Goal: Task Accomplishment & Management: Use online tool/utility

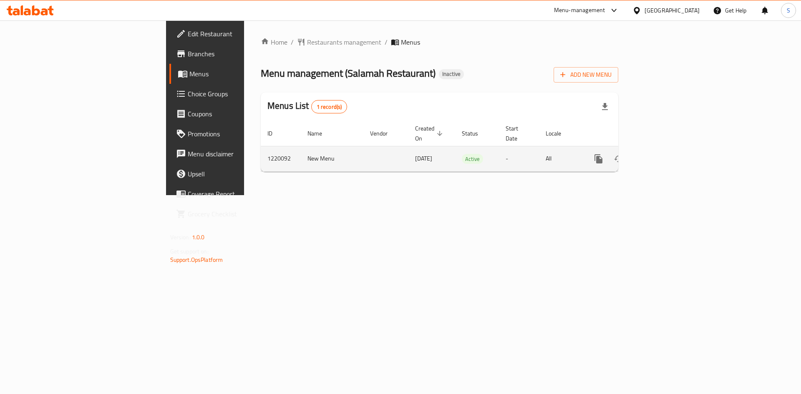
click at [663, 154] on icon "enhanced table" at bounding box center [658, 159] width 10 height 10
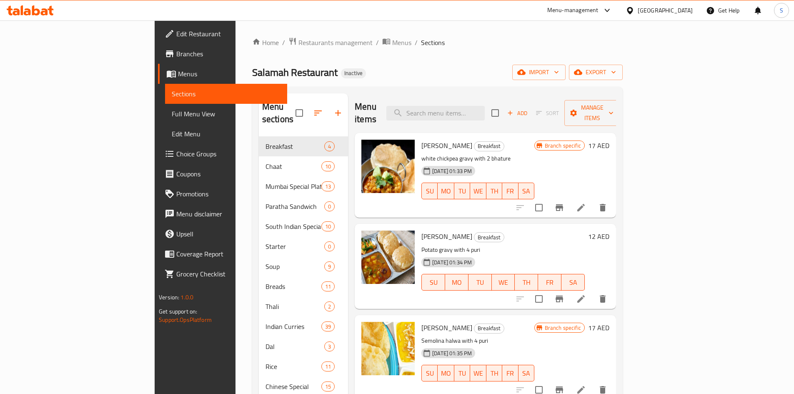
click at [172, 118] on span "Full Menu View" at bounding box center [226, 114] width 109 height 10
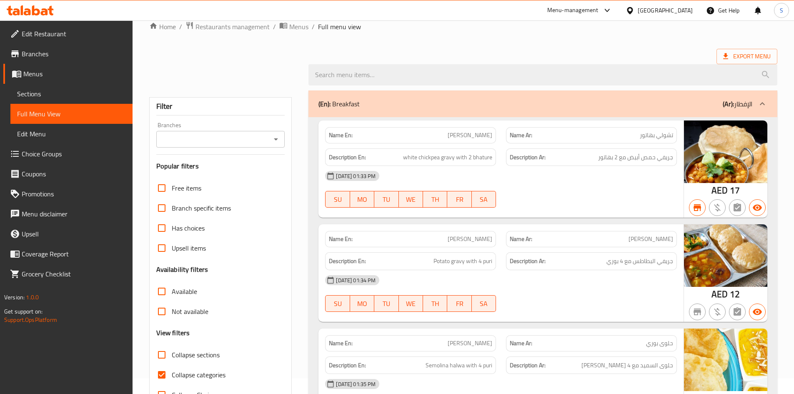
scroll to position [42, 0]
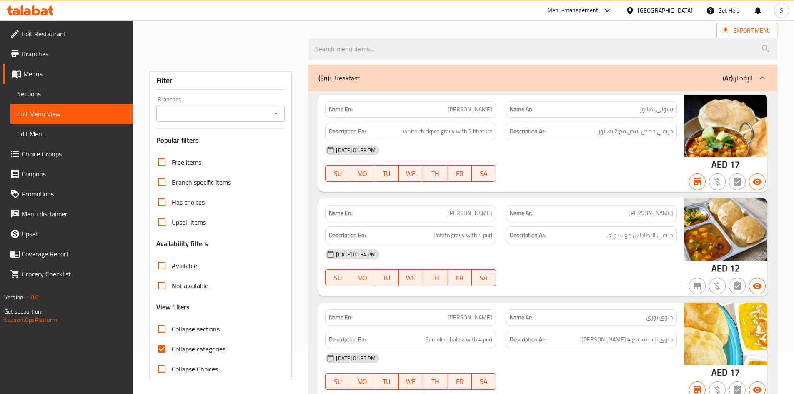
click at [211, 98] on div "Branches Branches" at bounding box center [220, 108] width 129 height 25
click at [211, 99] on div "Branches Branches" at bounding box center [220, 108] width 129 height 25
click at [204, 108] on input "Branches" at bounding box center [214, 114] width 110 height 12
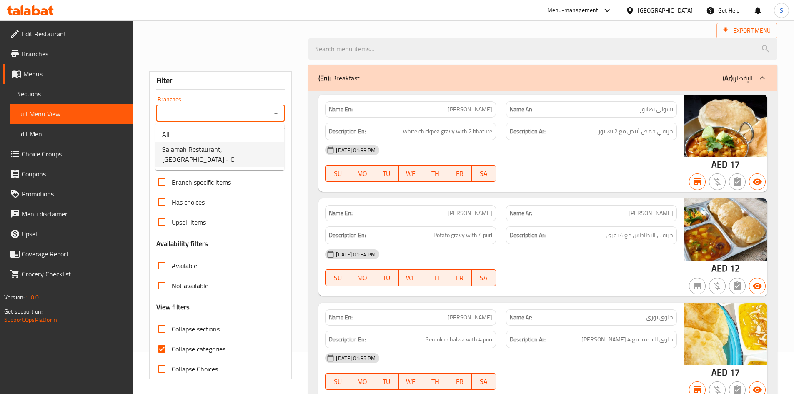
click at [181, 148] on span "Salamah Restaurant, Al Salamah - C" at bounding box center [220, 154] width 116 height 20
type input "Salamah Restaurant, Al Salamah - C"
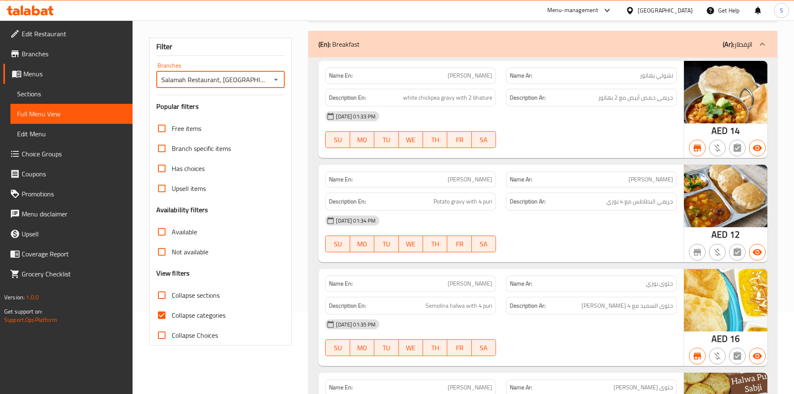
scroll to position [127, 0]
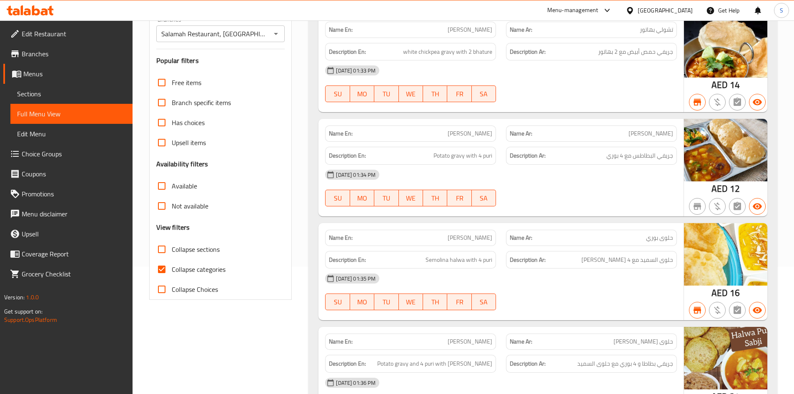
click at [186, 273] on span "Collapse categories" at bounding box center [199, 269] width 54 height 10
click at [172, 273] on input "Collapse categories" at bounding box center [162, 269] width 20 height 20
checkbox input "false"
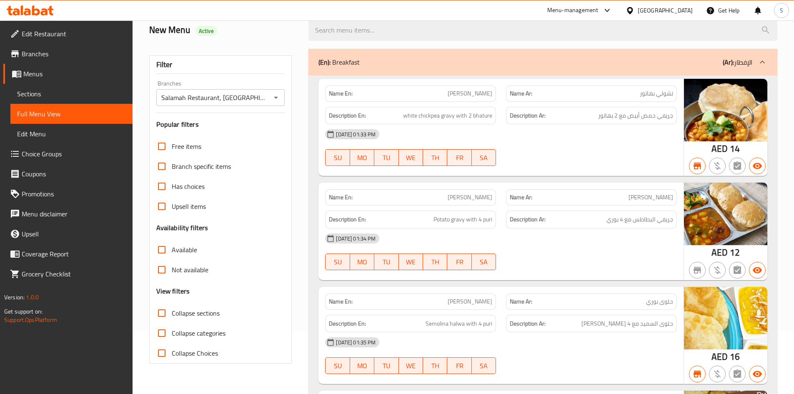
scroll to position [0, 0]
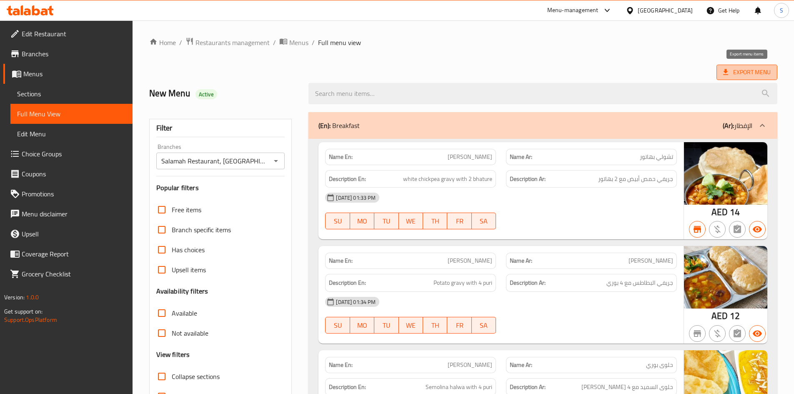
click at [750, 65] on span "Export Menu" at bounding box center [747, 72] width 61 height 15
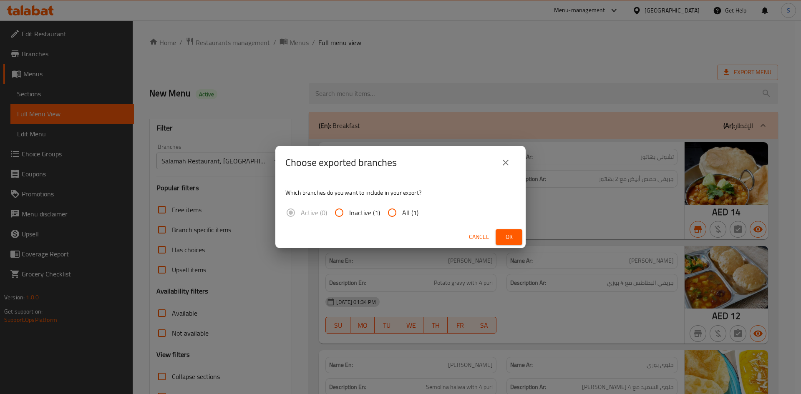
click at [406, 211] on span "All (1)" at bounding box center [410, 213] width 16 height 10
click at [402, 211] on input "All (1)" at bounding box center [392, 213] width 20 height 20
radio input "true"
click at [513, 240] on span "Ok" at bounding box center [508, 237] width 13 height 10
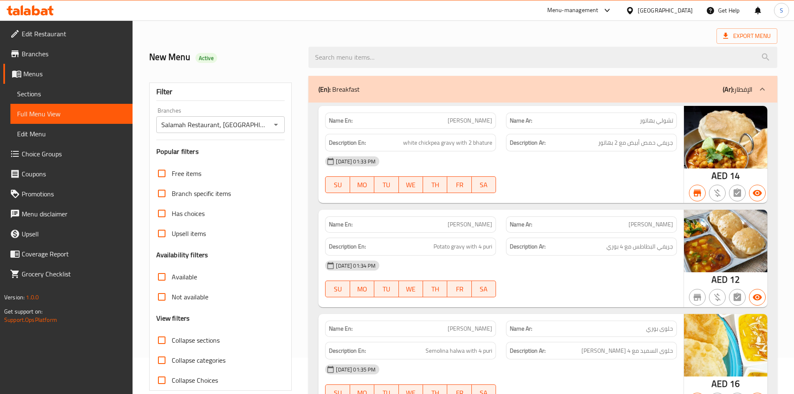
scroll to position [83, 0]
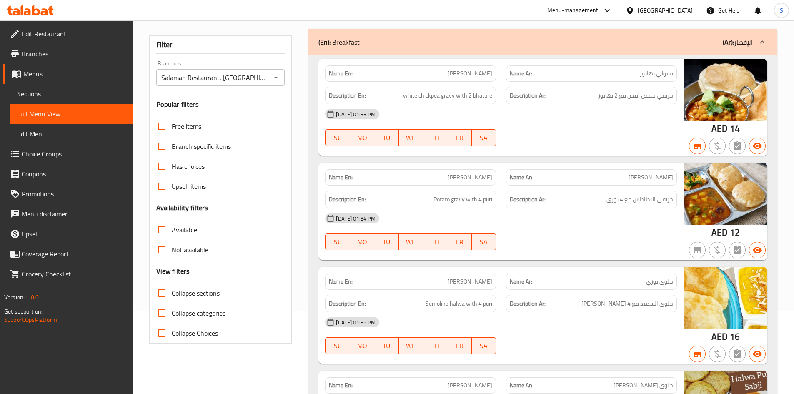
click at [184, 255] on span "Not available" at bounding box center [190, 250] width 37 height 10
click at [172, 256] on input "Not available" at bounding box center [162, 250] width 20 height 20
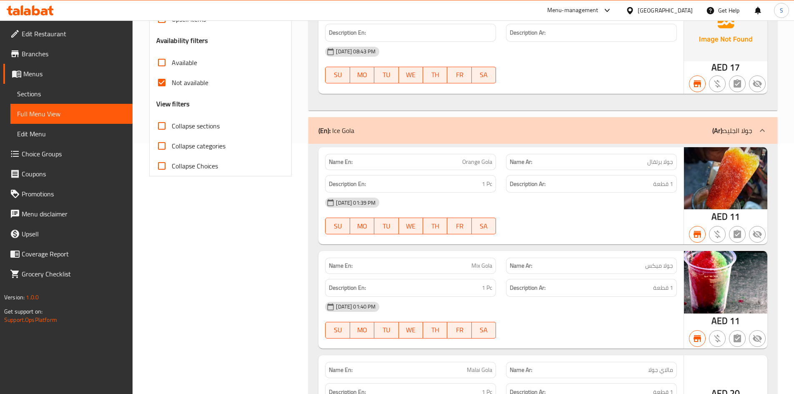
scroll to position [134, 0]
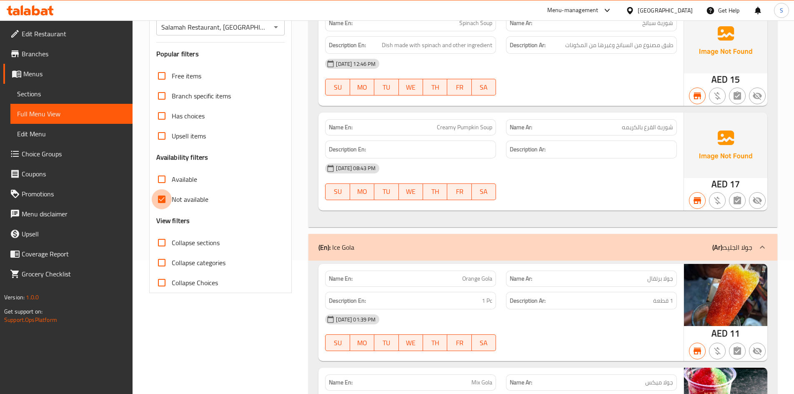
click at [167, 201] on input "Not available" at bounding box center [162, 199] width 20 height 20
checkbox input "false"
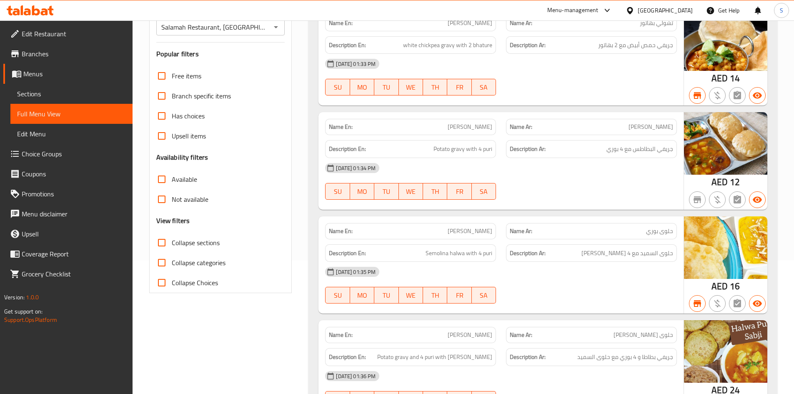
click at [181, 115] on span "Has choices" at bounding box center [188, 116] width 33 height 10
click at [172, 115] on input "Has choices" at bounding box center [162, 116] width 20 height 20
checkbox input "true"
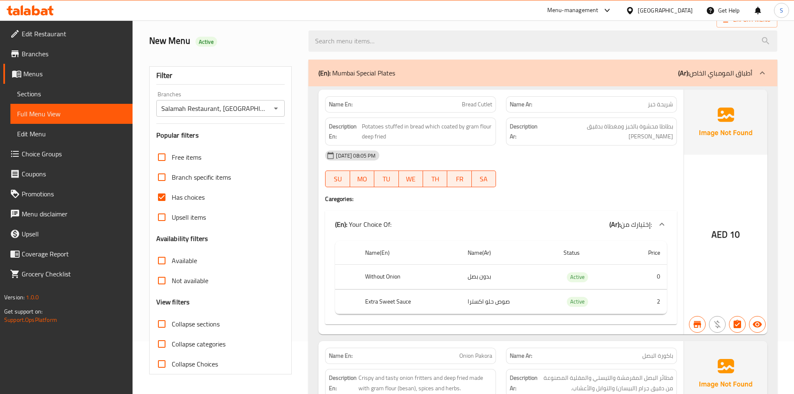
scroll to position [50, 0]
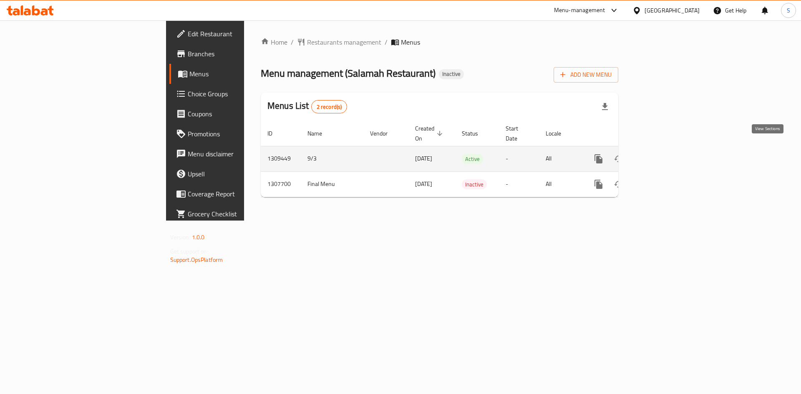
click at [668, 149] on link "enhanced table" at bounding box center [658, 159] width 20 height 20
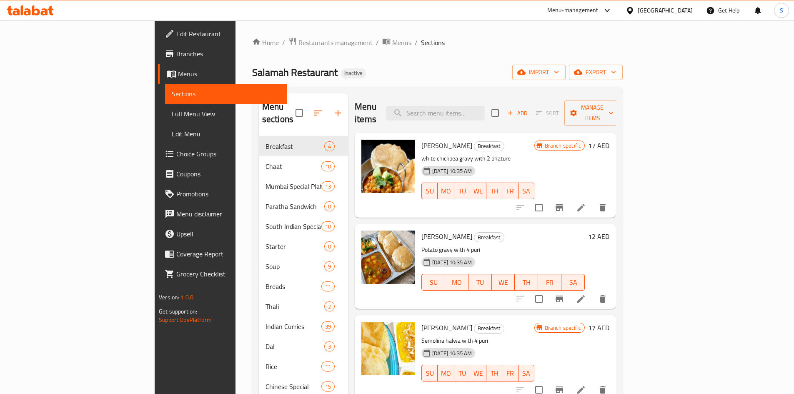
click at [440, 66] on div "Salamah Restaurant Inactive import export" at bounding box center [437, 72] width 371 height 15
click at [172, 116] on span "Full Menu View" at bounding box center [226, 114] width 109 height 10
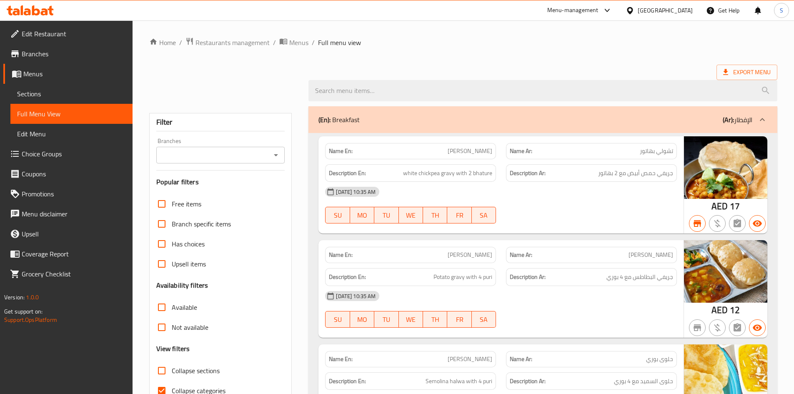
click at [171, 154] on input "Branches" at bounding box center [214, 155] width 110 height 12
click at [246, 155] on input "Branches" at bounding box center [214, 155] width 110 height 12
click at [276, 154] on icon "Close" at bounding box center [276, 155] width 4 height 2
click at [276, 154] on icon "Open" at bounding box center [276, 155] width 4 height 2
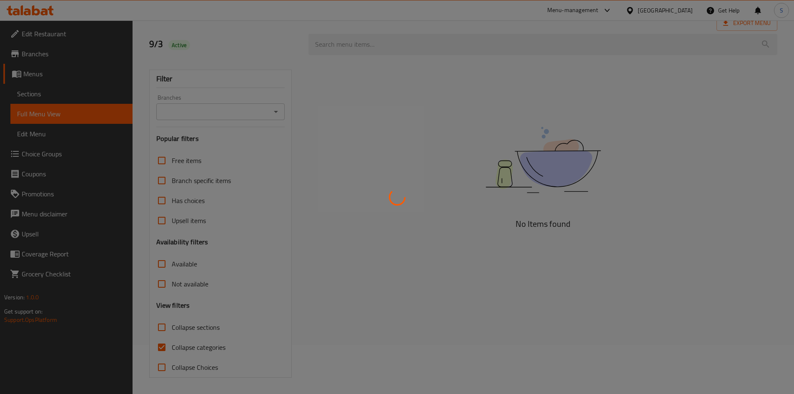
scroll to position [50, 0]
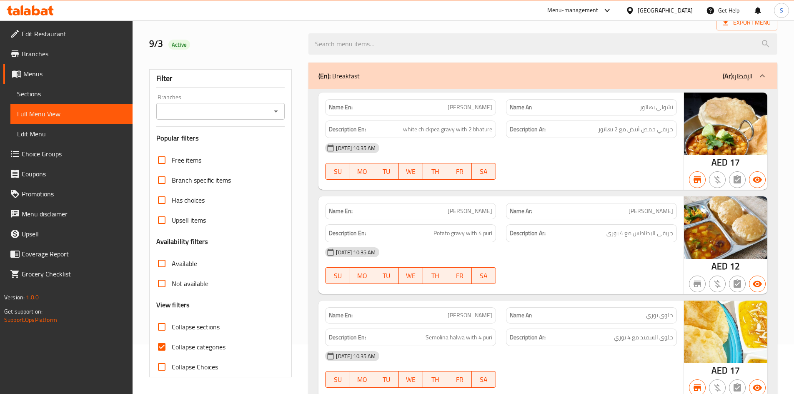
click at [273, 118] on div "Branches" at bounding box center [220, 111] width 129 height 17
click at [268, 109] on input "Branches" at bounding box center [214, 112] width 110 height 12
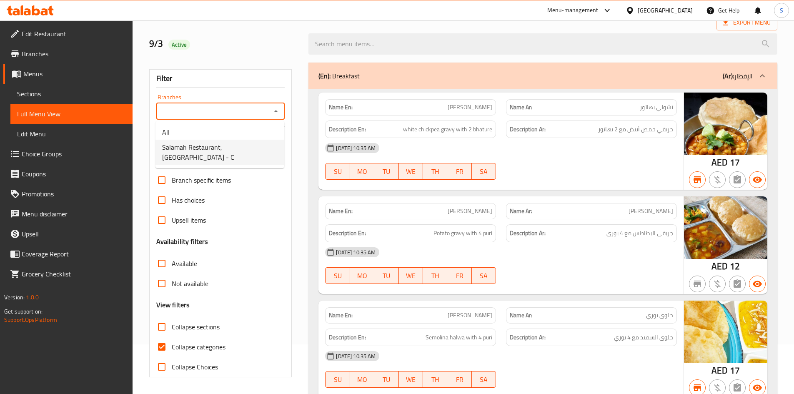
click at [233, 147] on span "Salamah Restaurant, Al Salamah - C" at bounding box center [220, 152] width 116 height 20
type input "Salamah Restaurant, Al Salamah - C"
click at [202, 346] on span "Collapse categories" at bounding box center [199, 347] width 54 height 10
click at [172, 346] on input "Collapse categories" at bounding box center [162, 347] width 20 height 20
checkbox input "false"
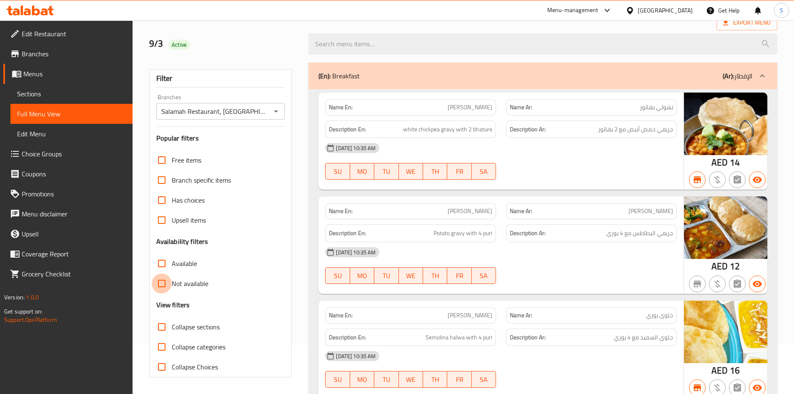
click at [152, 284] on input "Not available" at bounding box center [162, 284] width 20 height 20
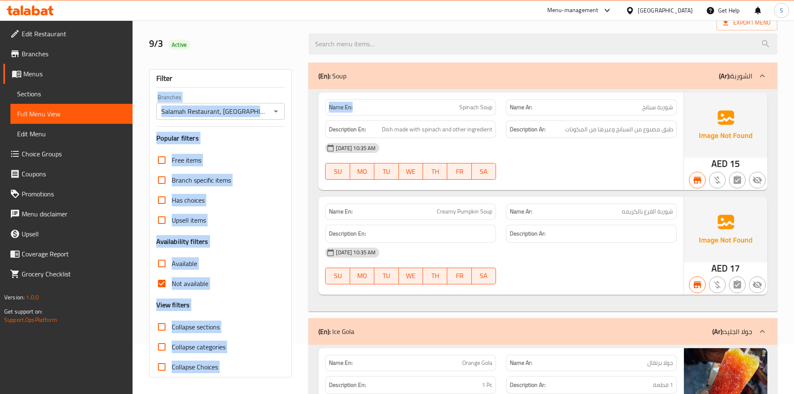
drag, startPoint x: 362, startPoint y: 108, endPoint x: 274, endPoint y: 106, distance: 88.4
click at [274, 106] on div "Filter Branches Salamah Restaurant, Al Salamah - C Branches Popular filters Fre…" at bounding box center [463, 367] width 638 height 618
click at [335, 106] on strong "Name En:" at bounding box center [341, 107] width 24 height 9
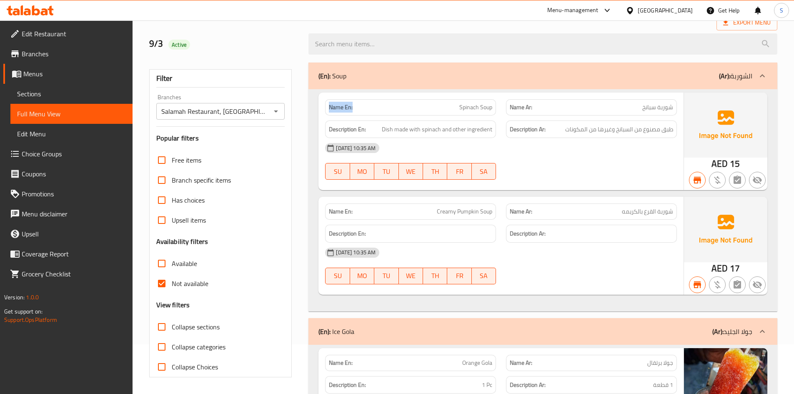
drag, startPoint x: 364, startPoint y: 107, endPoint x: 309, endPoint y: 104, distance: 55.5
click at [309, 104] on div "Name En: Spinach Soup Name Ar: شوربة سبانخ Description En: Dish made with spina…" at bounding box center [543, 200] width 469 height 222
copy strong "Name En:"
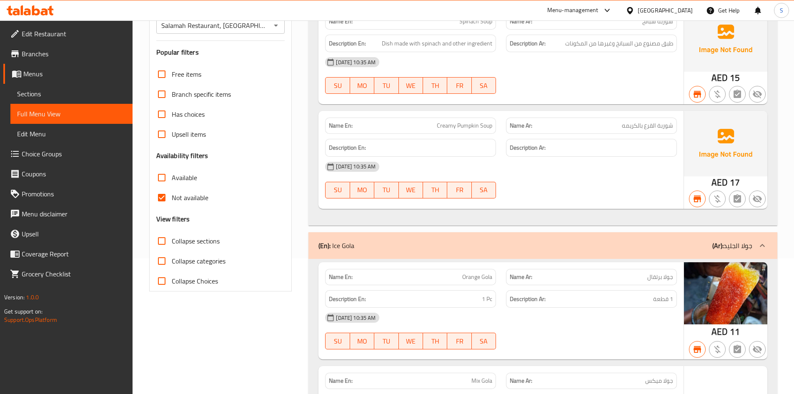
scroll to position [134, 0]
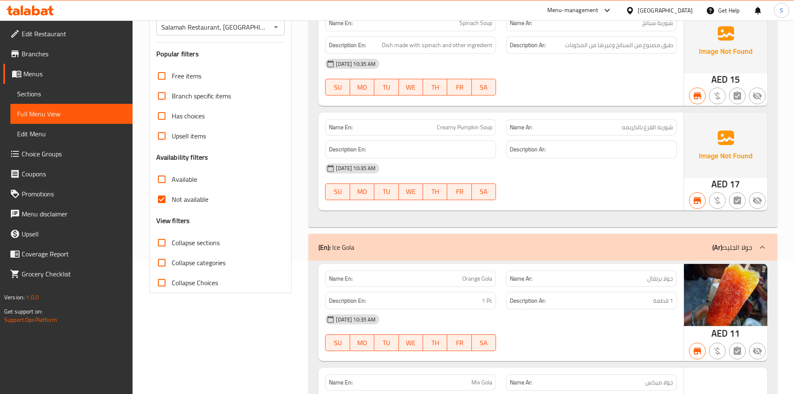
click at [190, 200] on span "Not available" at bounding box center [190, 199] width 37 height 10
click at [172, 200] on input "Not available" at bounding box center [162, 199] width 20 height 20
checkbox input "false"
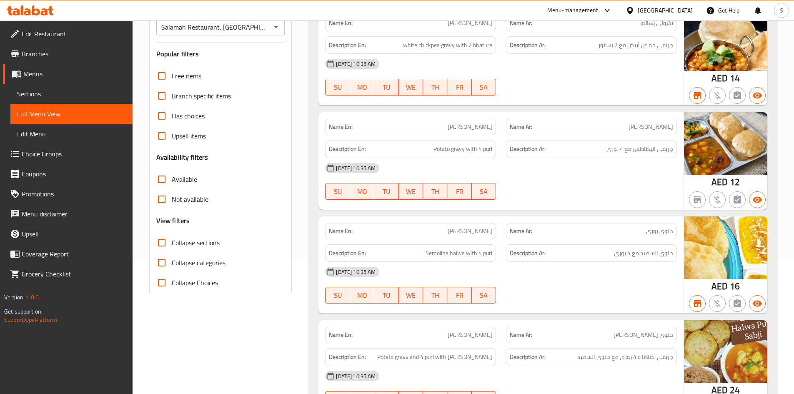
click at [175, 117] on span "Has choices" at bounding box center [188, 116] width 33 height 10
click at [172, 117] on input "Has choices" at bounding box center [162, 116] width 20 height 20
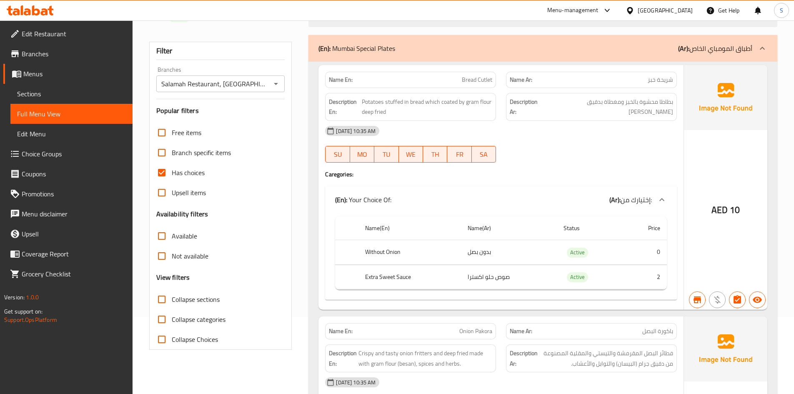
scroll to position [0, 0]
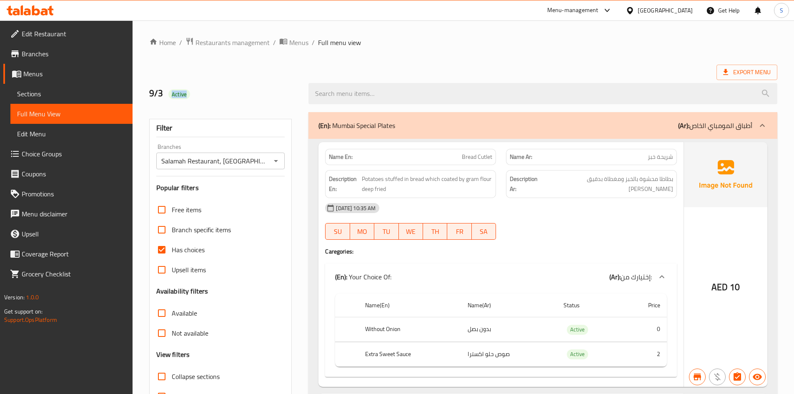
drag, startPoint x: 170, startPoint y: 89, endPoint x: 211, endPoint y: 88, distance: 41.7
click at [211, 88] on h2 "9/3 Active" at bounding box center [224, 93] width 150 height 13
copy span "Active"
click at [176, 250] on span "Has choices" at bounding box center [188, 250] width 33 height 10
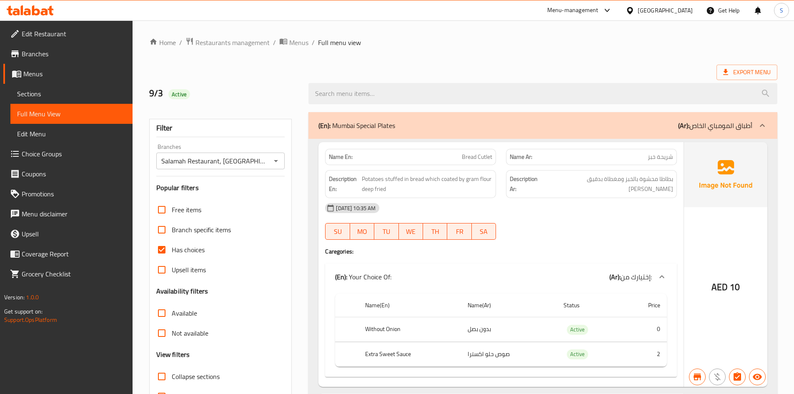
click at [172, 250] on input "Has choices" at bounding box center [162, 250] width 20 height 20
checkbox input "false"
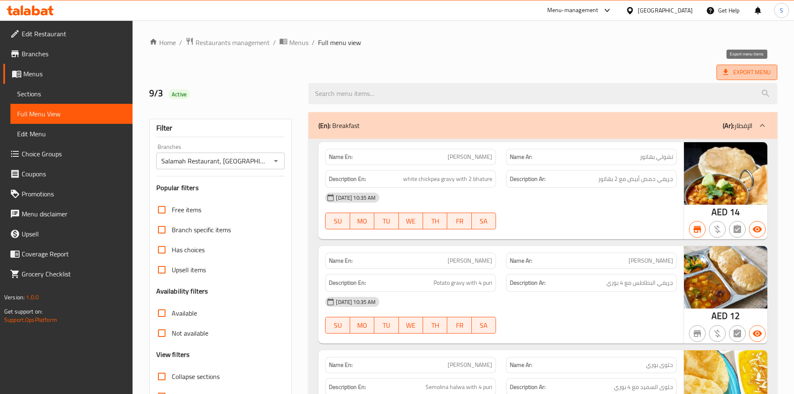
click at [748, 76] on span "Export Menu" at bounding box center [748, 72] width 48 height 10
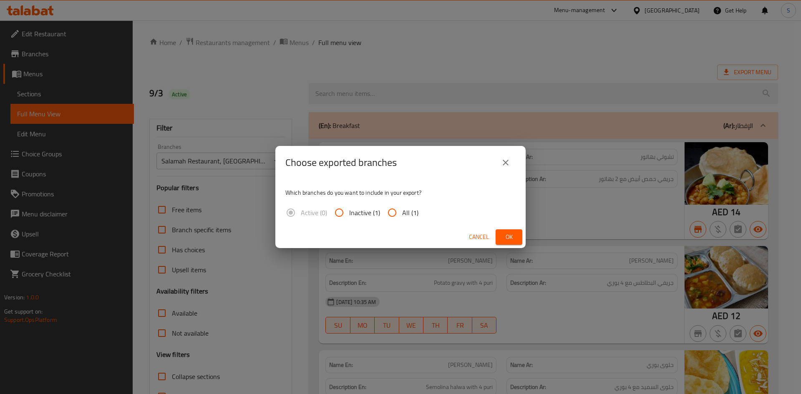
click at [393, 211] on input "All (1)" at bounding box center [392, 213] width 20 height 20
radio input "true"
click at [509, 241] on span "Ok" at bounding box center [508, 237] width 13 height 10
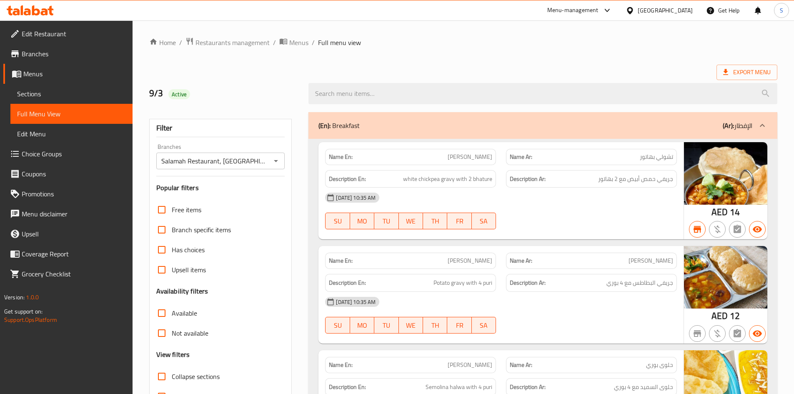
click at [39, 12] on icon at bounding box center [36, 10] width 8 height 10
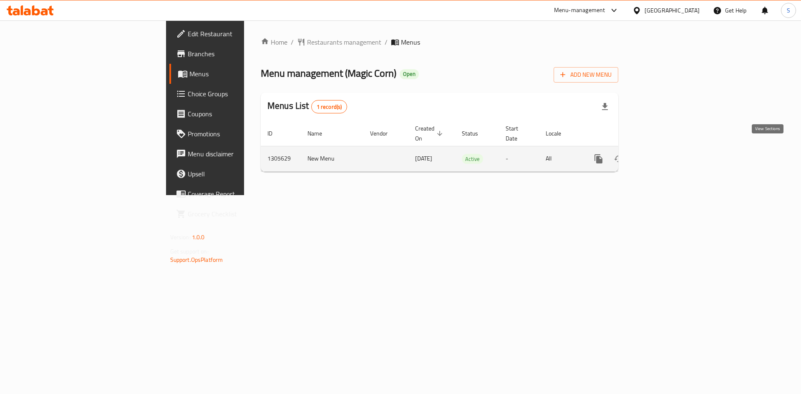
click at [668, 156] on link "enhanced table" at bounding box center [658, 159] width 20 height 20
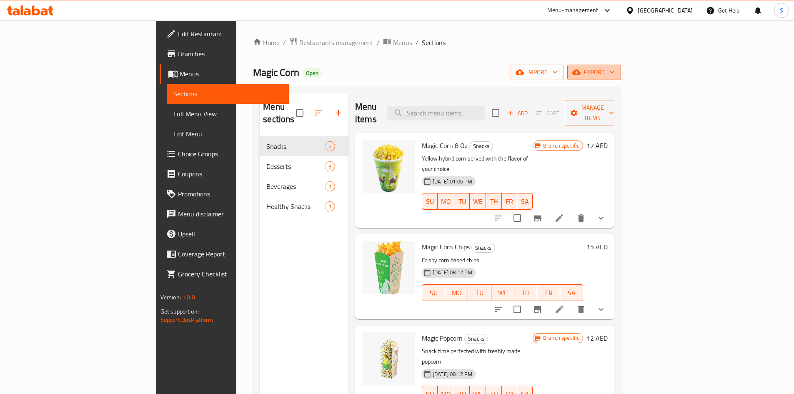
click at [621, 78] on button "export" at bounding box center [595, 72] width 54 height 15
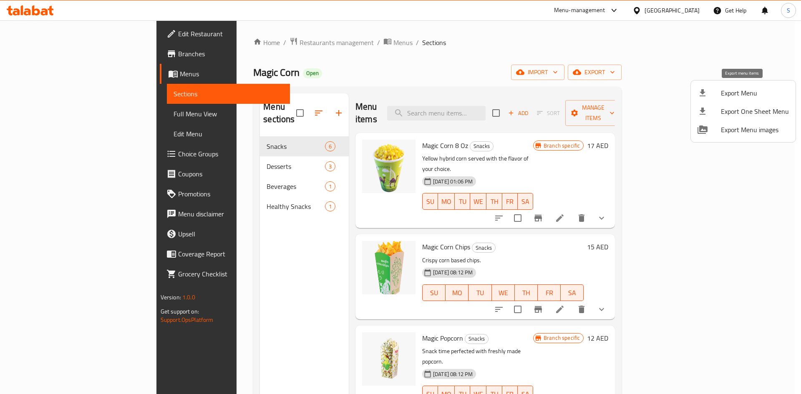
click at [712, 88] on li "Export Menu" at bounding box center [743, 93] width 105 height 18
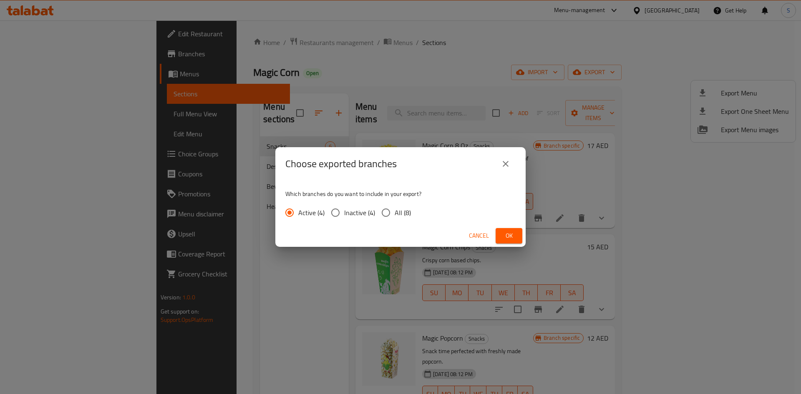
click at [391, 209] on input "All (8)" at bounding box center [386, 213] width 18 height 18
radio input "true"
click at [515, 233] on span "Ok" at bounding box center [508, 236] width 13 height 10
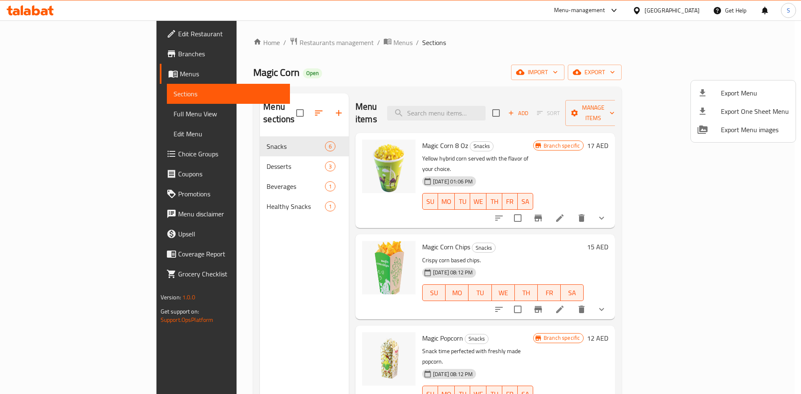
click at [29, 10] on div at bounding box center [400, 197] width 801 height 394
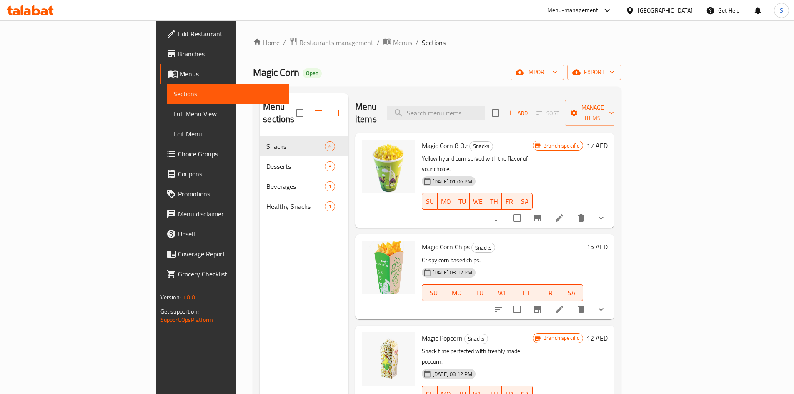
click at [29, 10] on icon at bounding box center [27, 11] width 7 height 7
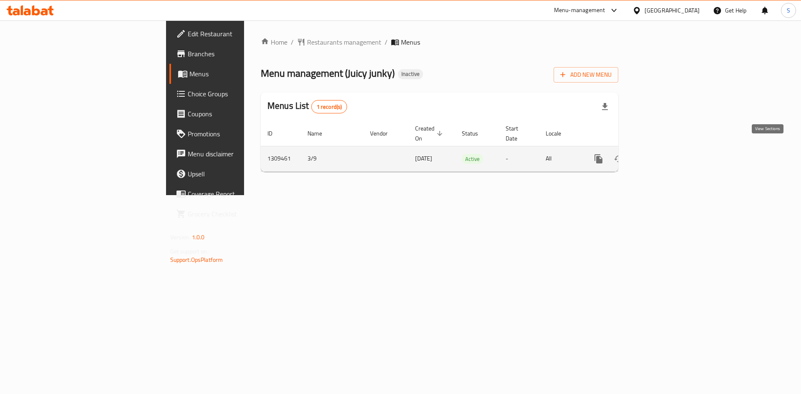
click at [668, 152] on link "enhanced table" at bounding box center [658, 159] width 20 height 20
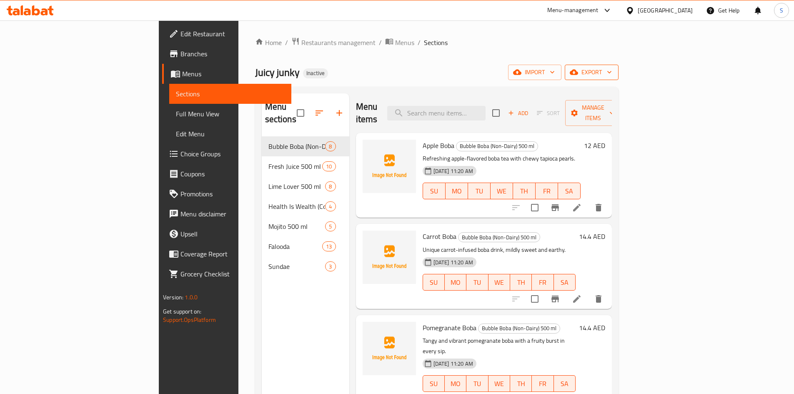
click at [612, 72] on span "export" at bounding box center [592, 72] width 40 height 10
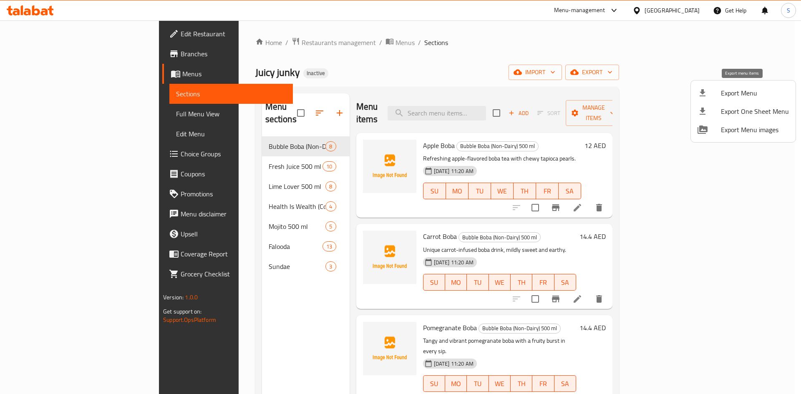
click at [718, 88] on div at bounding box center [708, 93] width 23 height 10
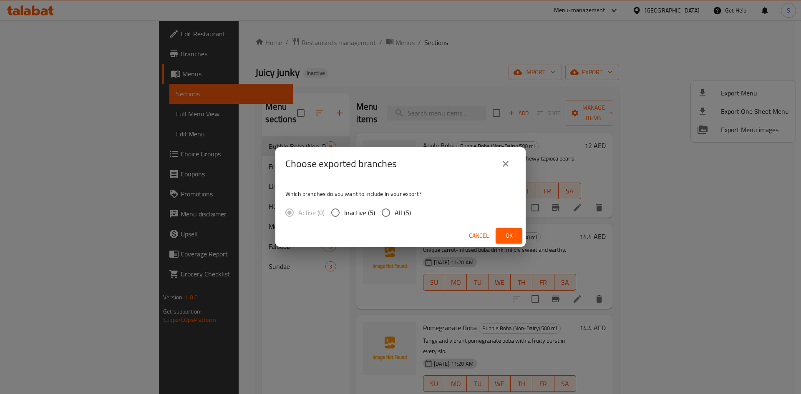
click at [396, 208] on span "All (5)" at bounding box center [402, 213] width 16 height 10
click at [394, 206] on input "All (5)" at bounding box center [386, 213] width 18 height 18
radio input "true"
click at [498, 231] on button "Ok" at bounding box center [508, 235] width 27 height 15
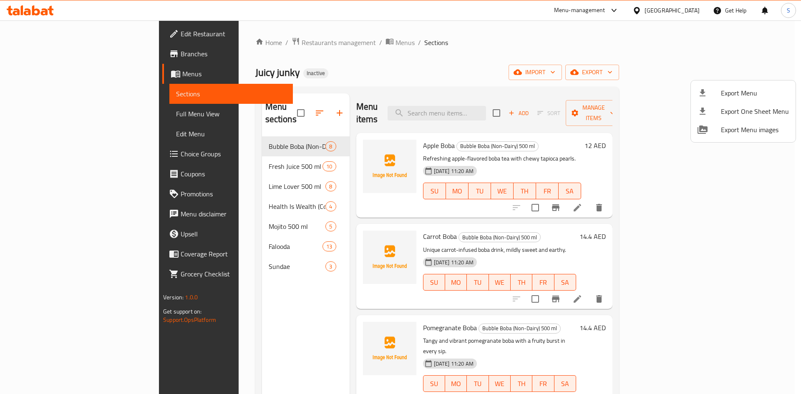
click at [80, 121] on div at bounding box center [400, 197] width 801 height 394
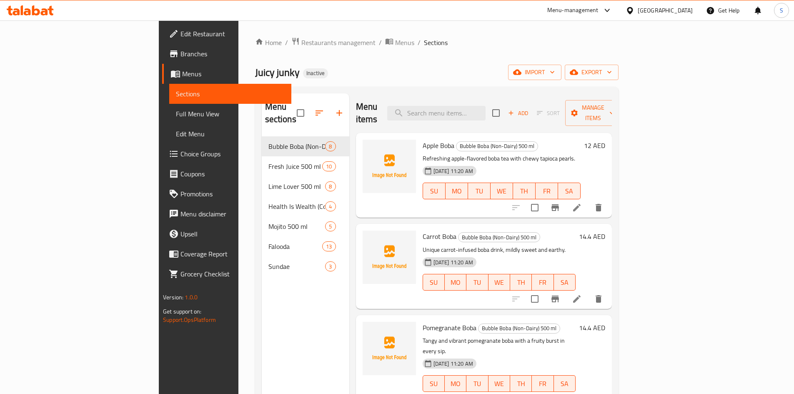
click at [176, 110] on span "Full Menu View" at bounding box center [230, 114] width 109 height 10
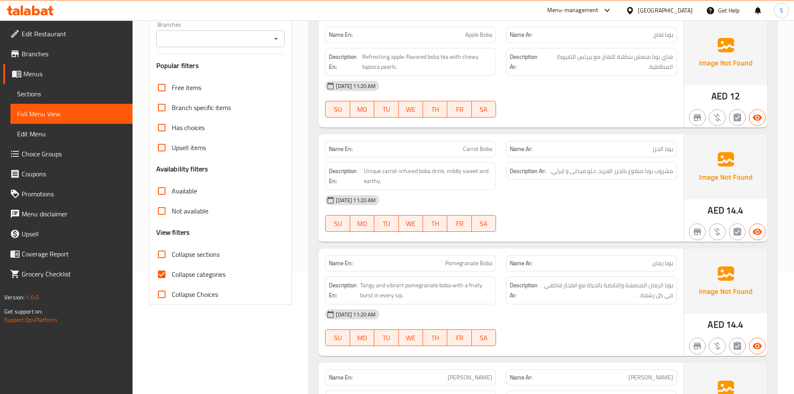
scroll to position [209, 0]
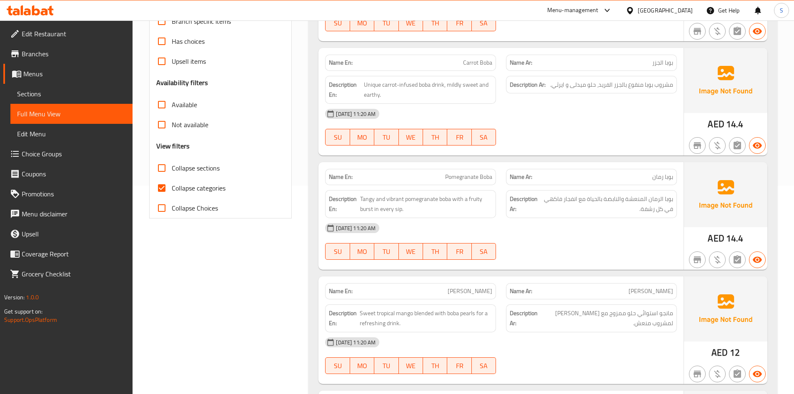
click at [194, 191] on span "Collapse categories" at bounding box center [199, 188] width 54 height 10
click at [172, 191] on input "Collapse categories" at bounding box center [162, 188] width 20 height 20
checkbox input "false"
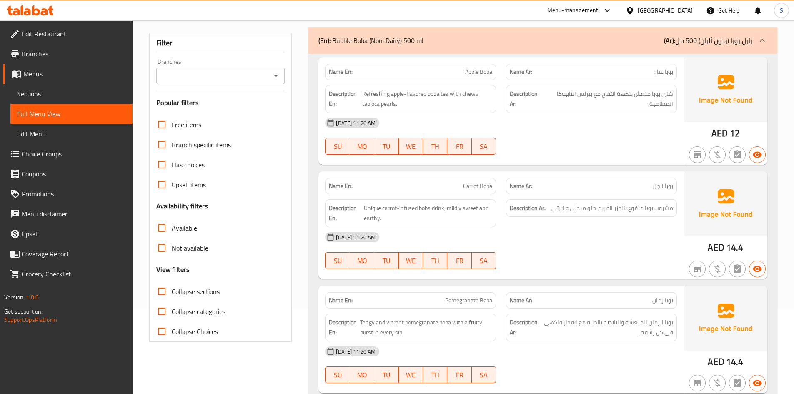
scroll to position [0, 0]
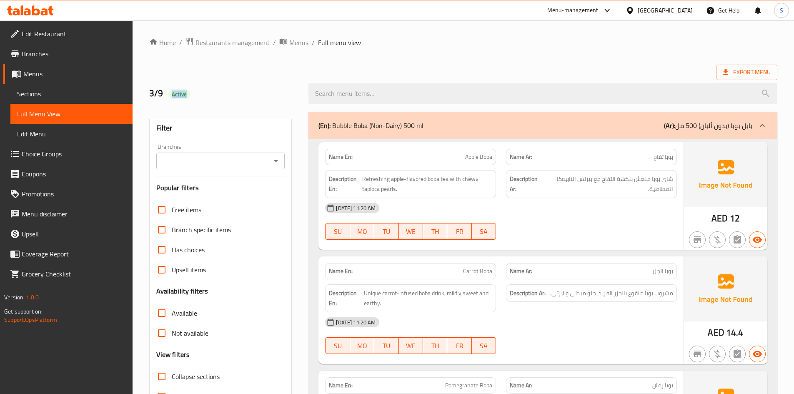
drag, startPoint x: 172, startPoint y: 96, endPoint x: 211, endPoint y: 92, distance: 39.0
click at [211, 92] on h2 "3/9 Active" at bounding box center [224, 93] width 150 height 13
copy span "Active"
